Goal: Transaction & Acquisition: Purchase product/service

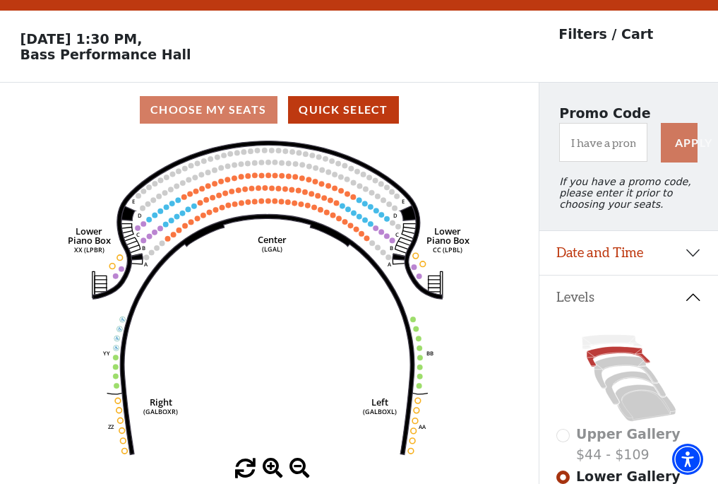
scroll to position [66, 0]
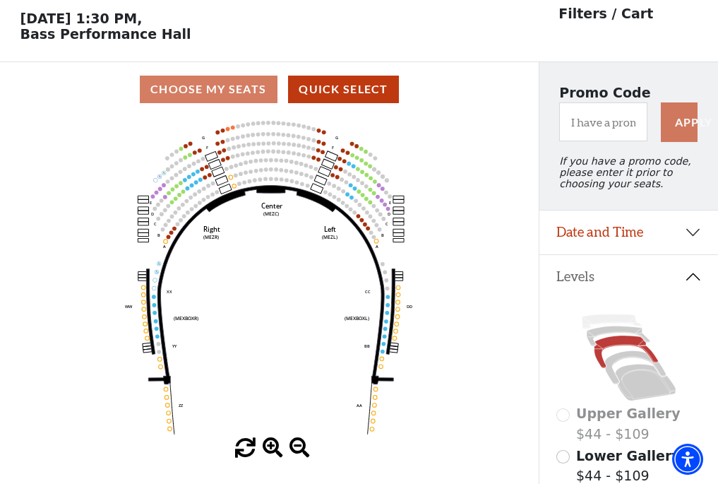
scroll to position [66, 0]
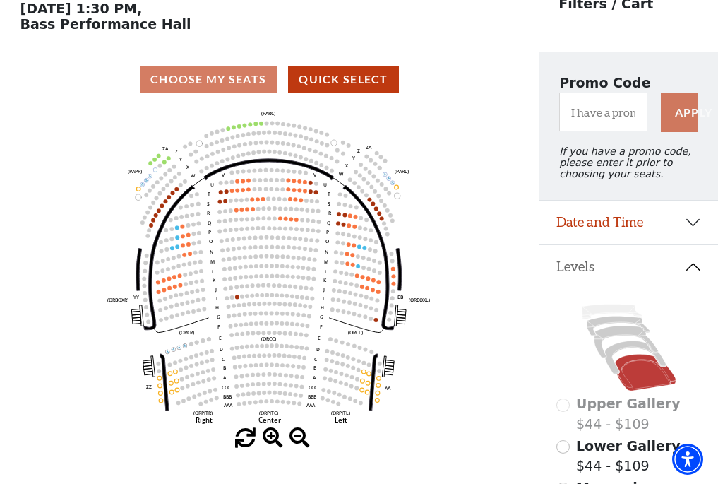
scroll to position [66, 0]
